Goal: Navigation & Orientation: Find specific page/section

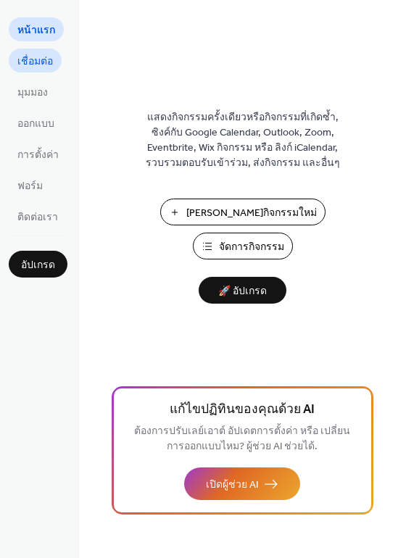
click at [55, 64] on link "เชื่อมต่อ" at bounding box center [35, 61] width 53 height 24
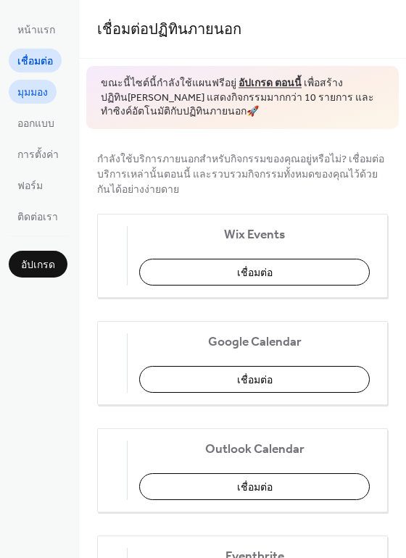
click at [32, 92] on span "มุมมอง" at bounding box center [32, 93] width 30 height 15
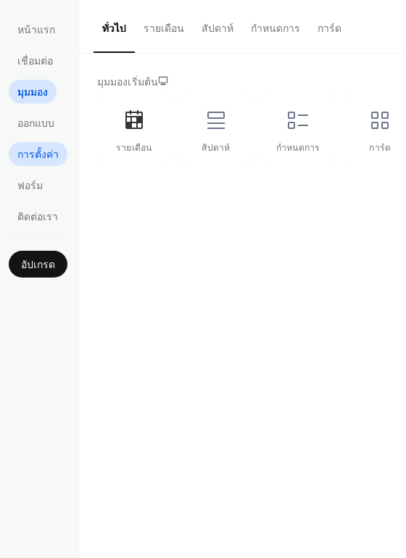
click at [22, 143] on link "การตั้งค่า" at bounding box center [38, 154] width 59 height 24
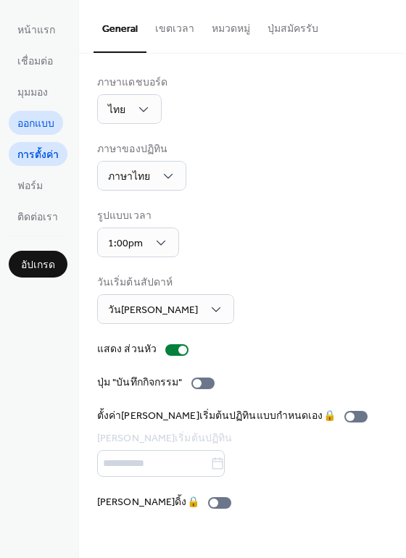
click at [33, 128] on span "ออกแบบ" at bounding box center [35, 124] width 37 height 15
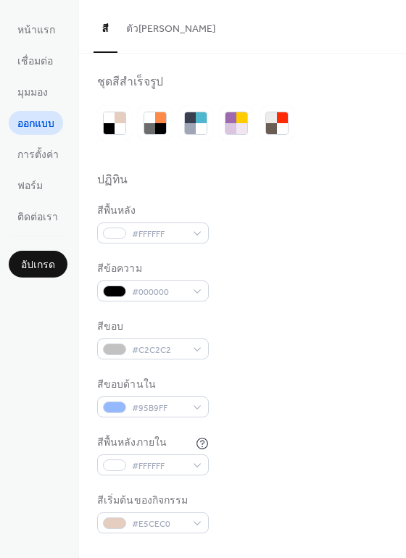
click at [20, 200] on ul "หน้าแรก เชื่อมต่อ มุมมอง ออกแบบ การตั้งค่า ฟอร์ม ติดต่อเรา" at bounding box center [38, 122] width 59 height 211
click at [34, 191] on span "ฟอร์ม" at bounding box center [29, 186] width 25 height 15
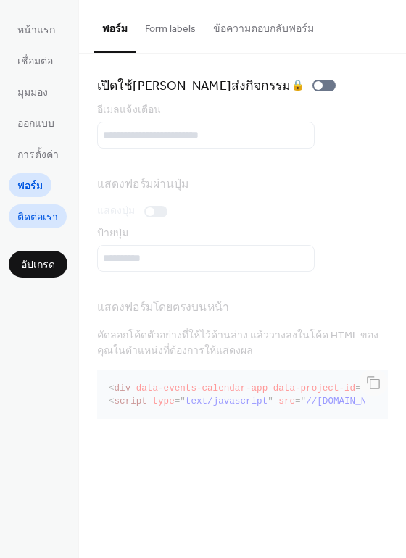
click at [40, 217] on span "ติดต่อเรา" at bounding box center [37, 217] width 41 height 15
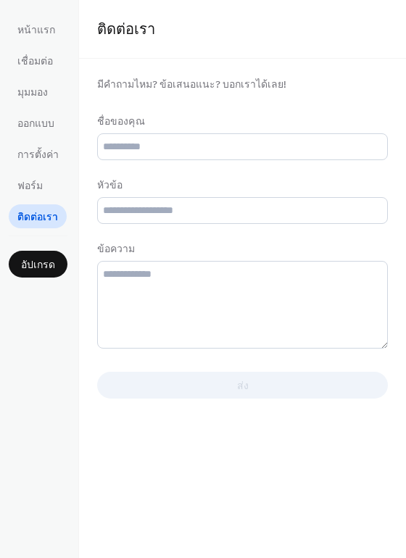
click at [35, 75] on ul "หน้าแรก เชื่อมต่อ มุมมอง ออกแบบ การตั้งค่า ฟอร์ม ติดต่อเรา" at bounding box center [38, 122] width 59 height 211
click at [41, 70] on span "เชื่อมต่อ" at bounding box center [35, 61] width 36 height 15
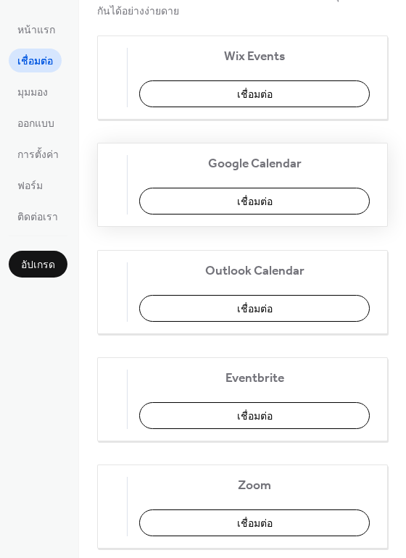
scroll to position [181, 0]
